Goal: Obtain resource: Download file/media

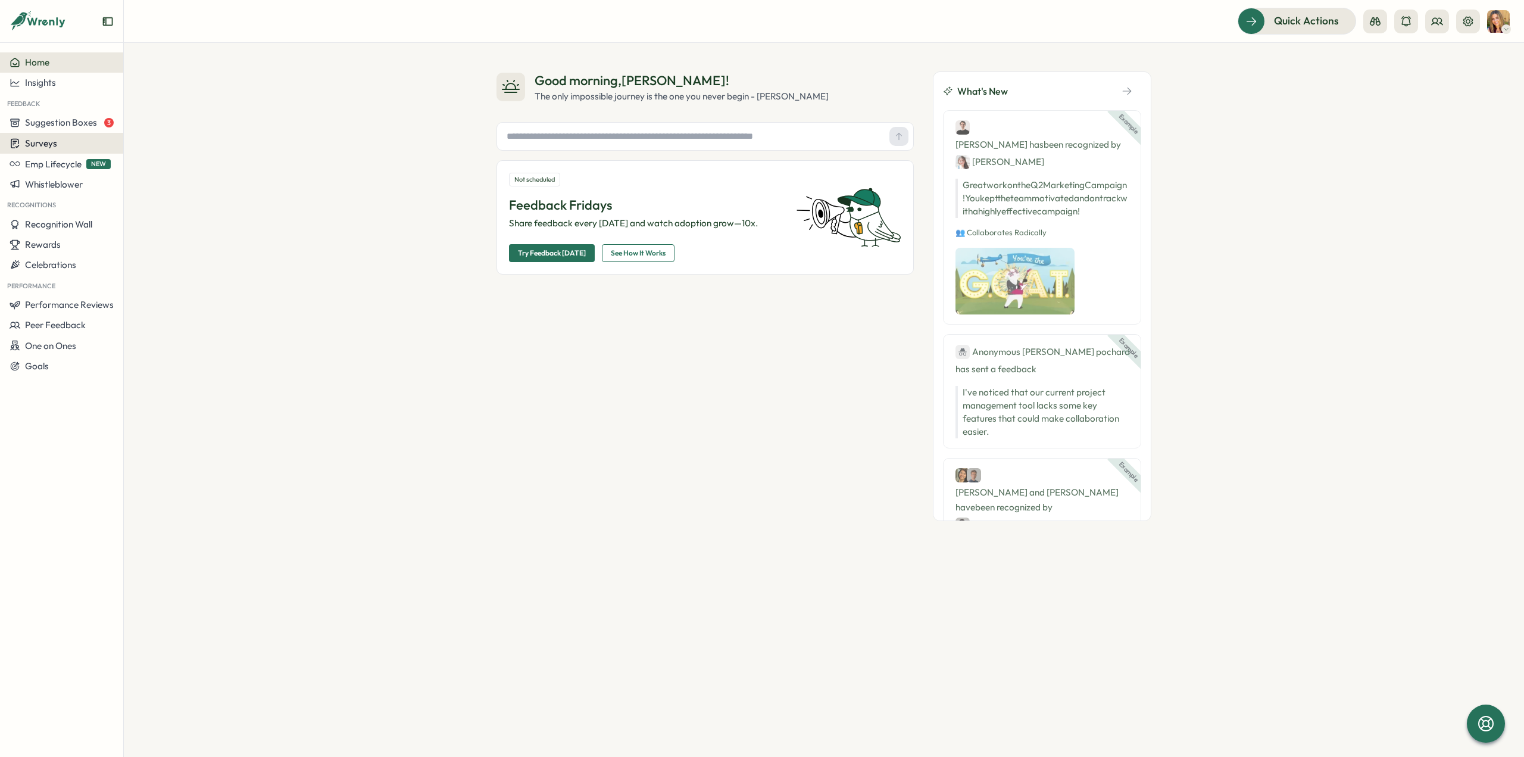
click at [42, 145] on span "Surveys" at bounding box center [41, 143] width 32 height 11
click at [185, 125] on div "Insights" at bounding box center [170, 120] width 89 height 13
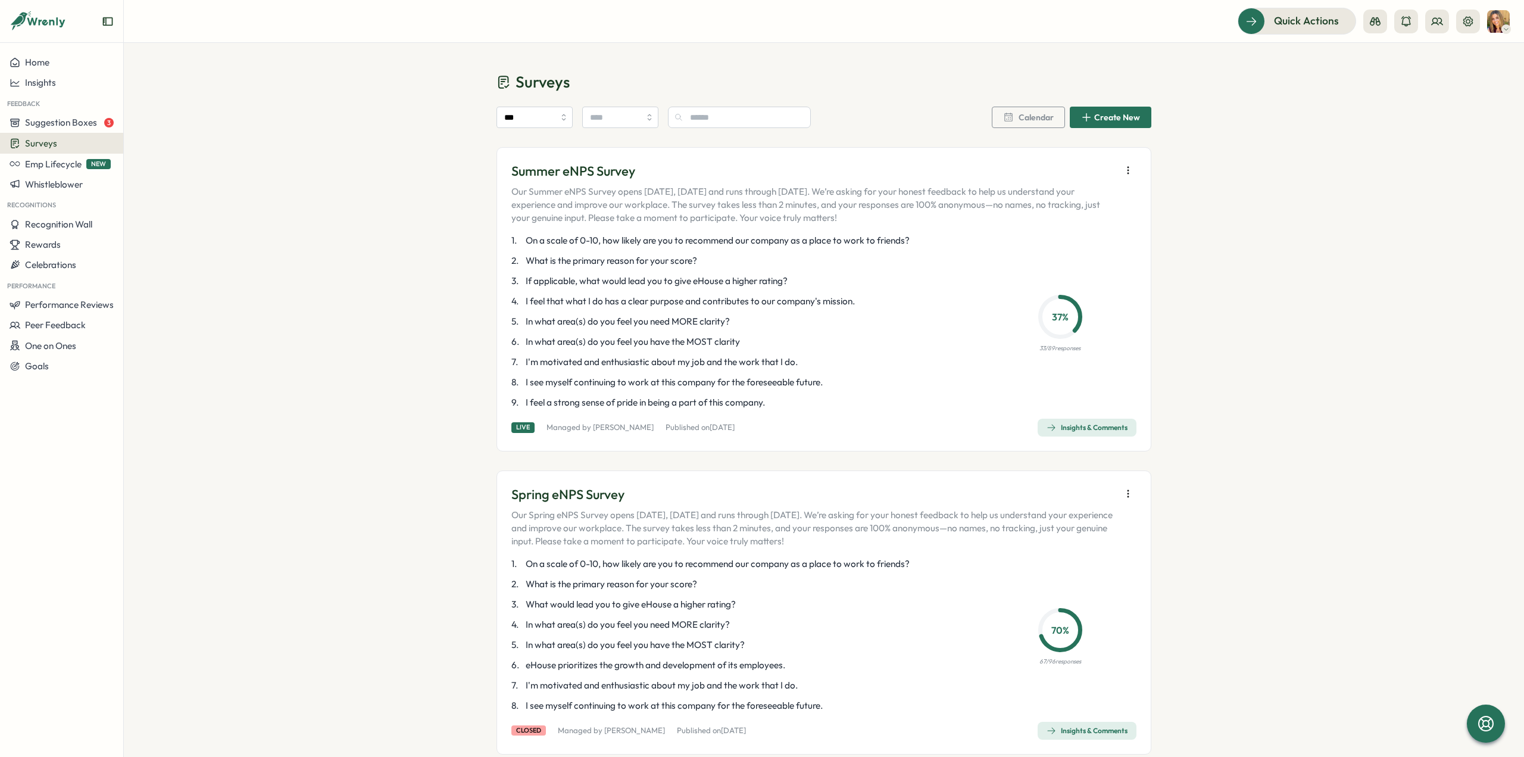
click at [1131, 169] on button "button" at bounding box center [1128, 170] width 17 height 17
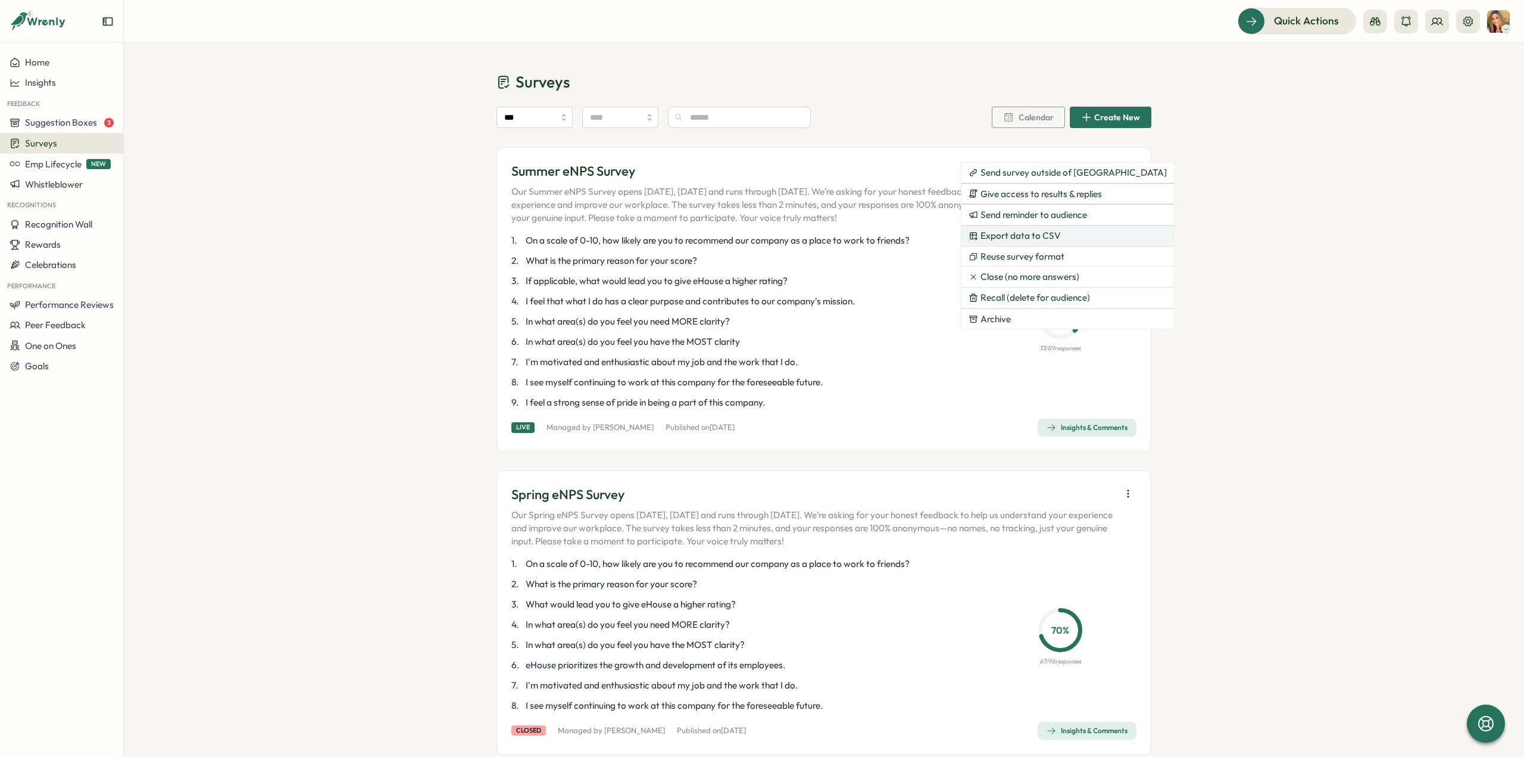
click at [1062, 233] on button "Export data to CSV" at bounding box center [1067, 236] width 213 height 20
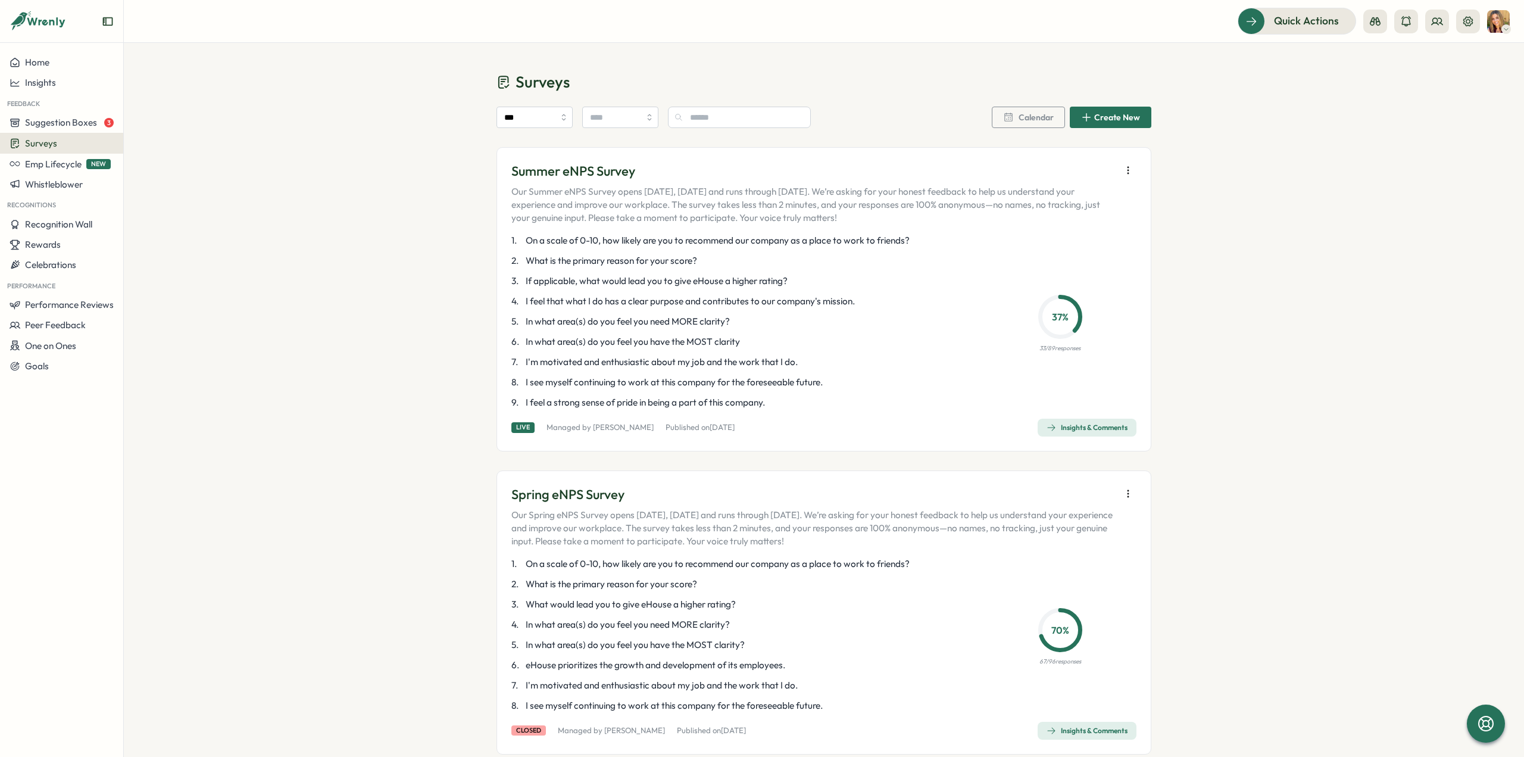
click at [1063, 424] on div "Insights & Comments" at bounding box center [1086, 428] width 81 height 10
